Goal: Task Accomplishment & Management: Use online tool/utility

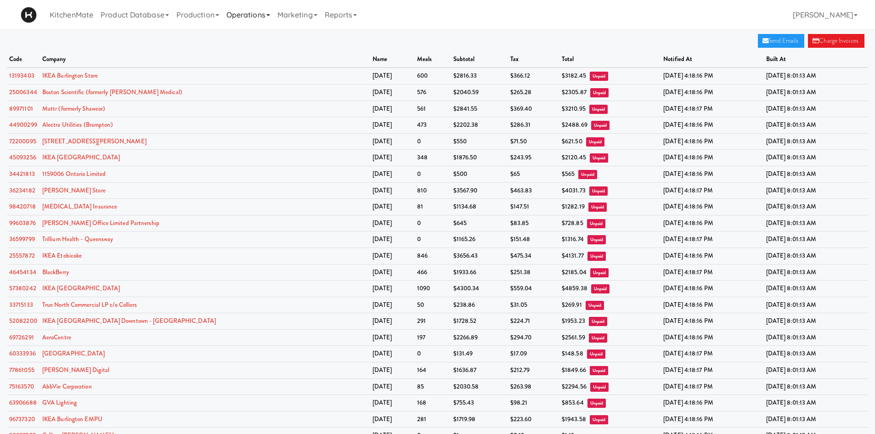
click at [247, 11] on link "Operations" at bounding box center [248, 14] width 51 height 29
click at [281, 55] on link "Companies" at bounding box center [259, 56] width 73 height 17
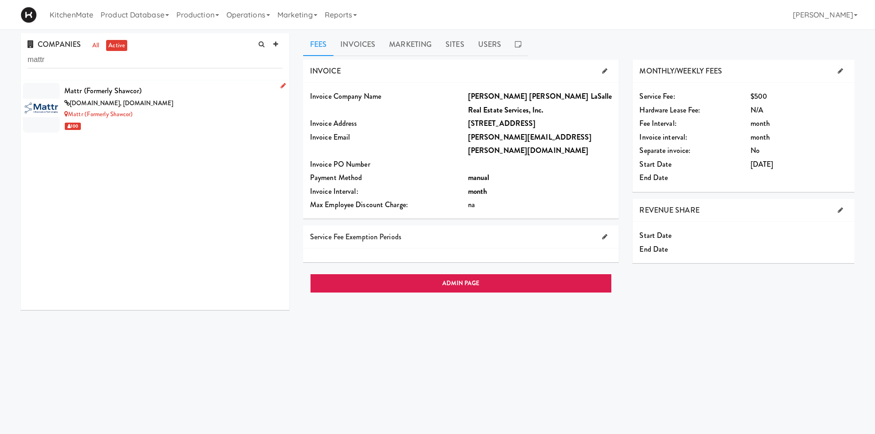
type input "mattr"
click at [137, 103] on div "[DOMAIN_NAME], [DOMAIN_NAME]" at bounding box center [173, 103] width 218 height 11
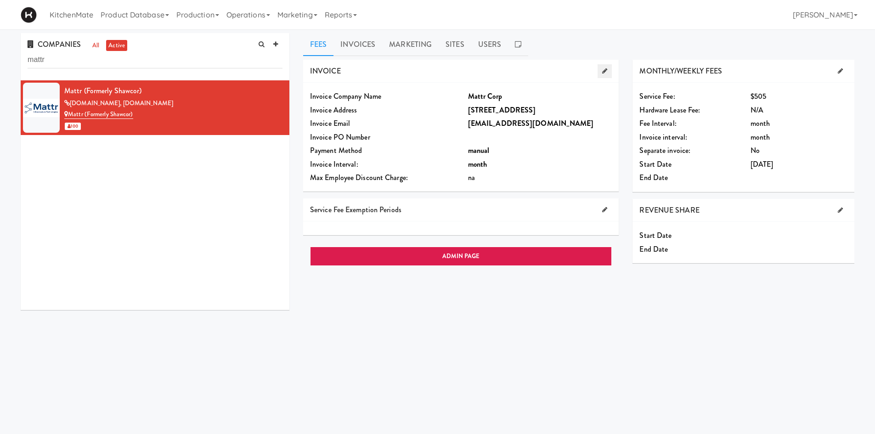
click at [598, 68] on link at bounding box center [604, 71] width 14 height 14
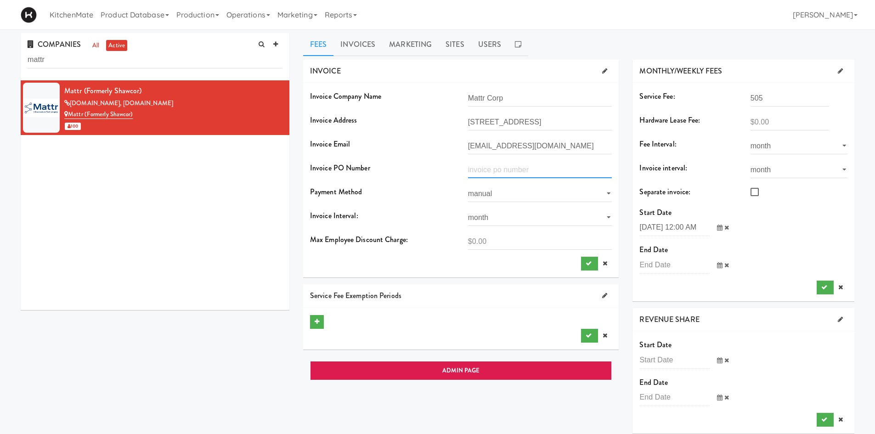
click at [529, 166] on input "text" at bounding box center [540, 169] width 144 height 17
click at [513, 168] on input "text" at bounding box center [540, 169] width 144 height 17
paste input "F34551"
type input "F34551"
click at [592, 262] on button "submit" at bounding box center [589, 264] width 17 height 14
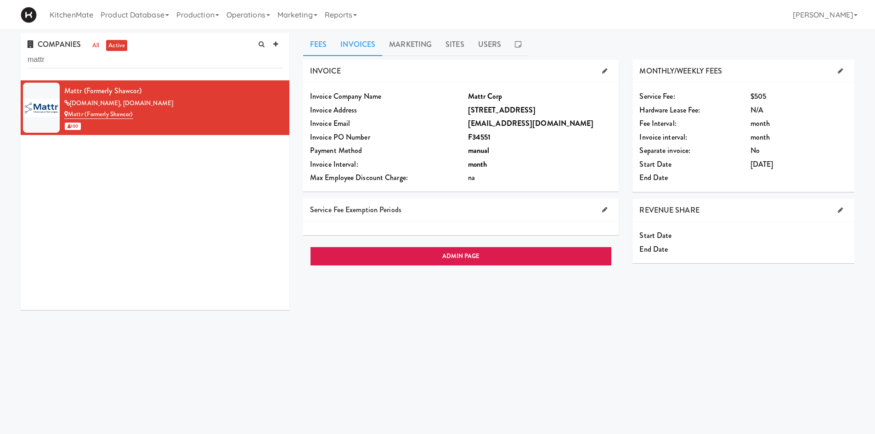
click at [362, 40] on link "Invoices" at bounding box center [357, 44] width 49 height 23
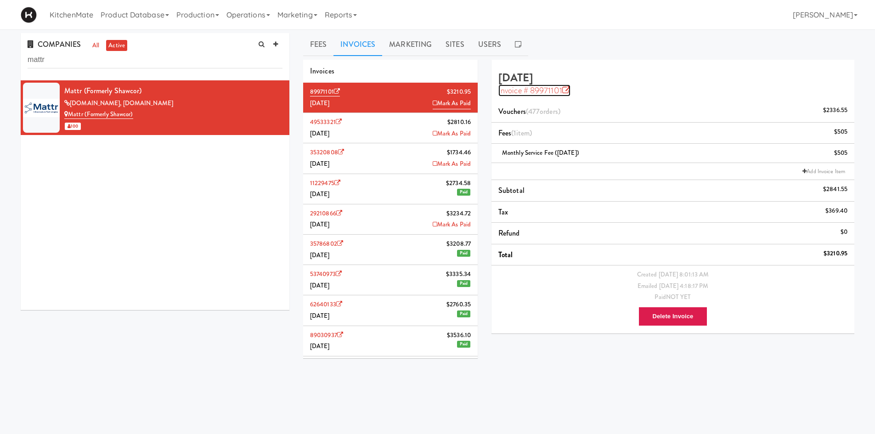
click at [570, 92] on icon at bounding box center [566, 90] width 8 height 8
